Goal: Communication & Community: Answer question/provide support

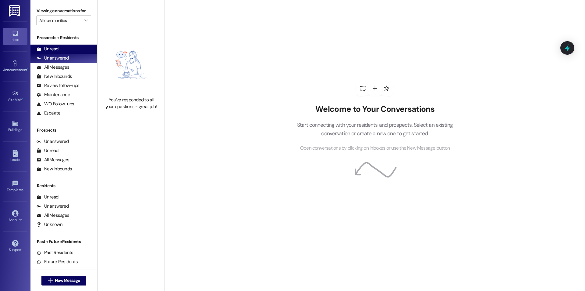
click at [57, 49] on div "Unread" at bounding box center [48, 49] width 22 height 6
